Goal: Find specific page/section: Find specific page/section

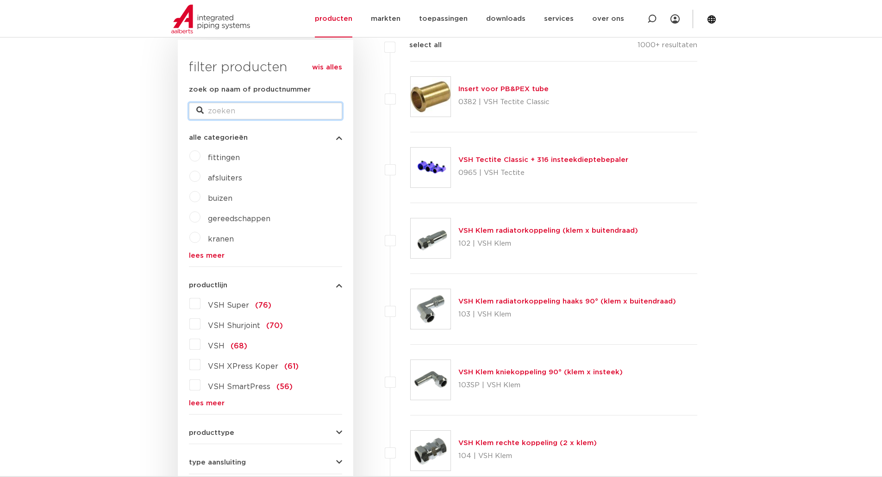
click at [236, 110] on input "zoek op naam of productnummer" at bounding box center [265, 111] width 153 height 17
type input "M22"
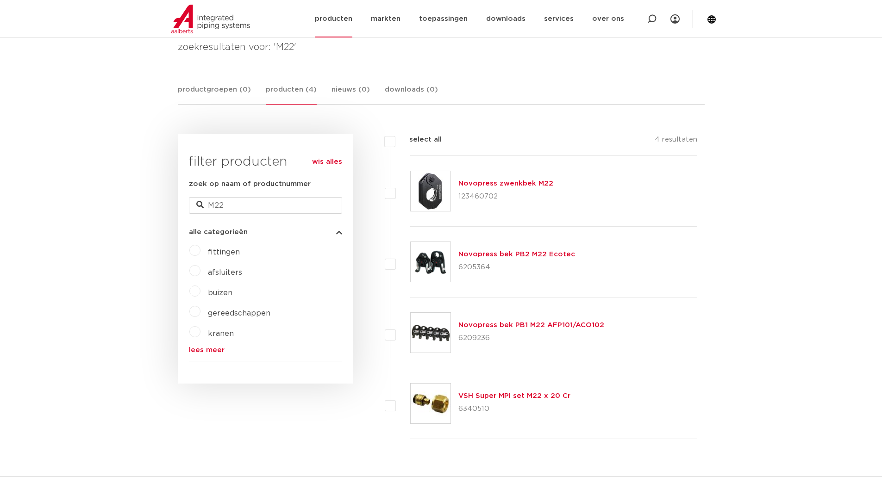
click at [352, 22] on link "producten" at bounding box center [334, 19] width 38 height 38
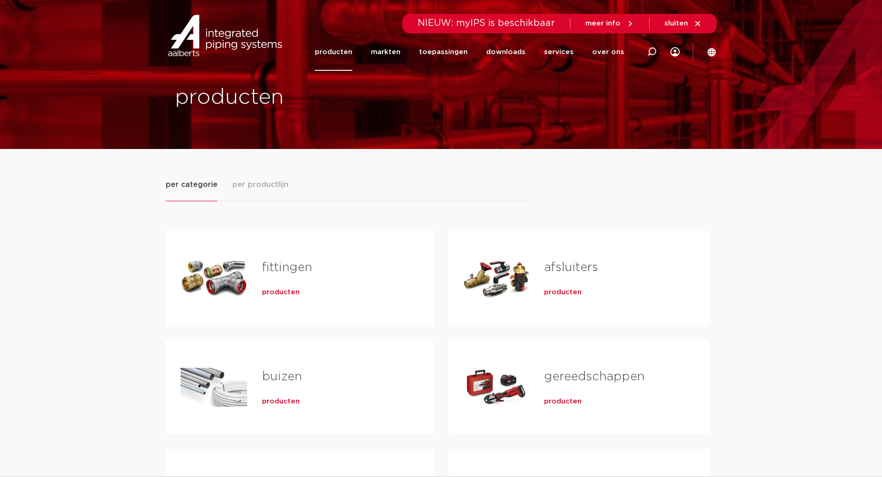
click at [342, 53] on link "producten" at bounding box center [334, 52] width 38 height 38
click at [193, 176] on div "per categorie per productlijn fittingen producten buizen producten" at bounding box center [441, 383] width 551 height 469
drag, startPoint x: 192, startPoint y: 179, endPoint x: 213, endPoint y: 180, distance: 21.8
click at [192, 180] on span "per categorie" at bounding box center [192, 184] width 52 height 11
click at [256, 180] on span "per productlijn" at bounding box center [260, 184] width 56 height 11
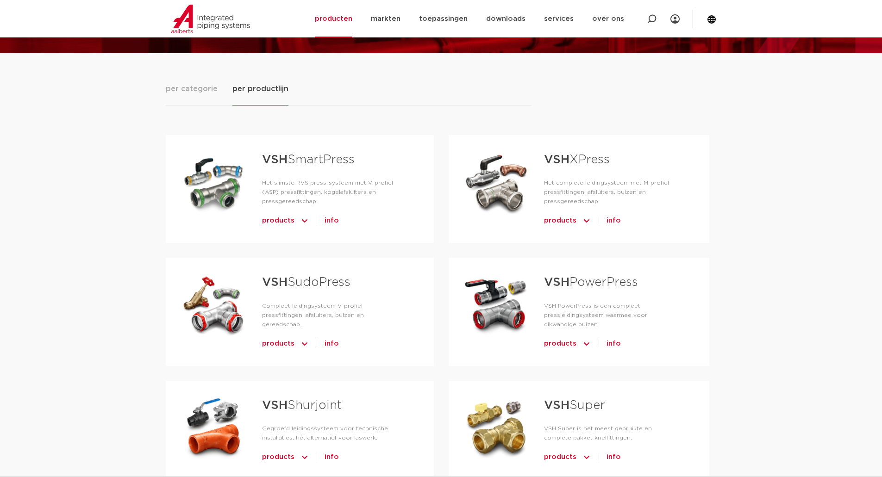
scroll to position [232, 0]
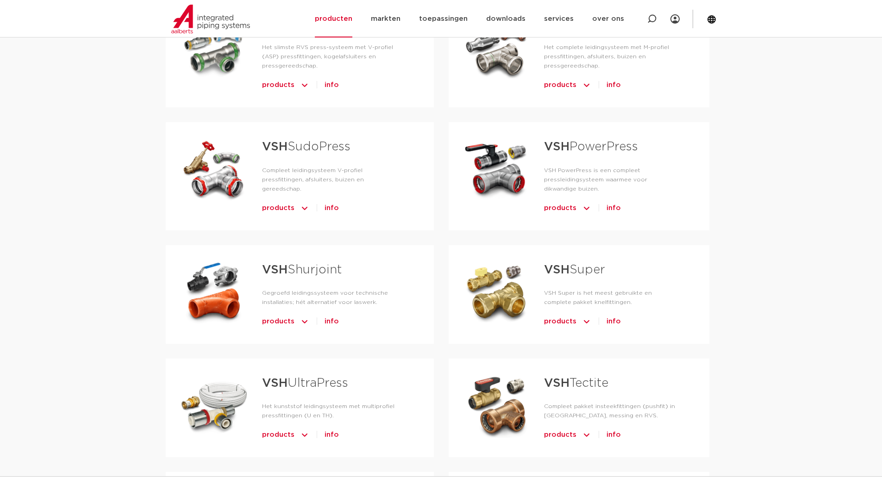
click at [277, 314] on span "products" at bounding box center [278, 321] width 32 height 15
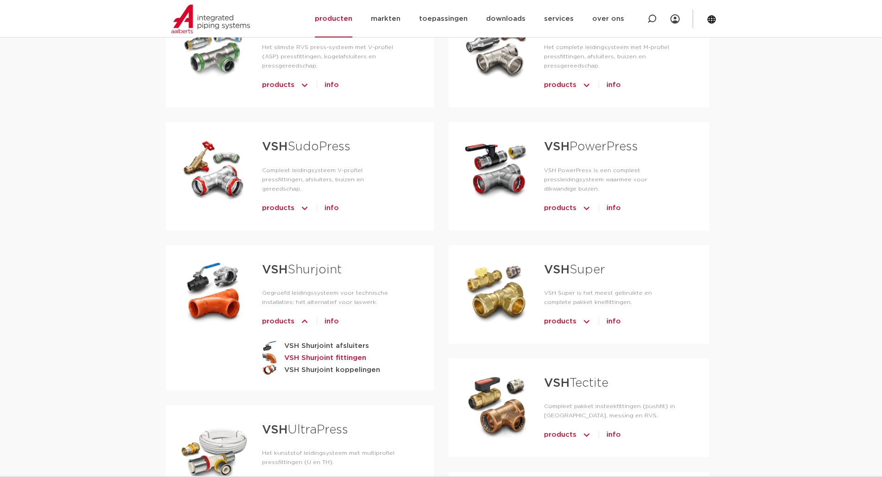
click at [326, 352] on strong "VSH Shurjoint fittingen" at bounding box center [325, 358] width 82 height 12
